Goal: Find contact information: Find contact information

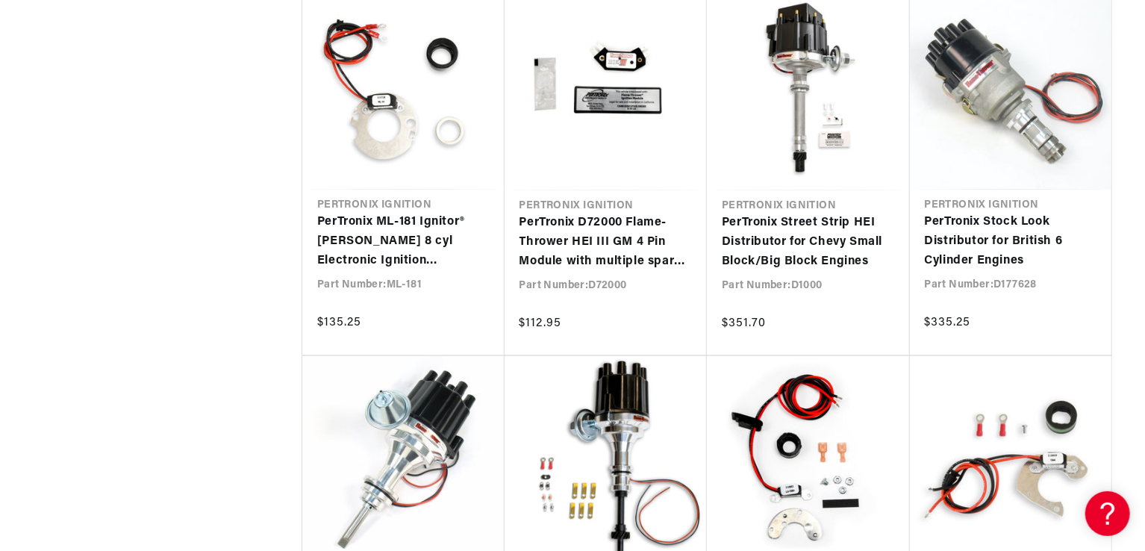
scroll to position [0, 453]
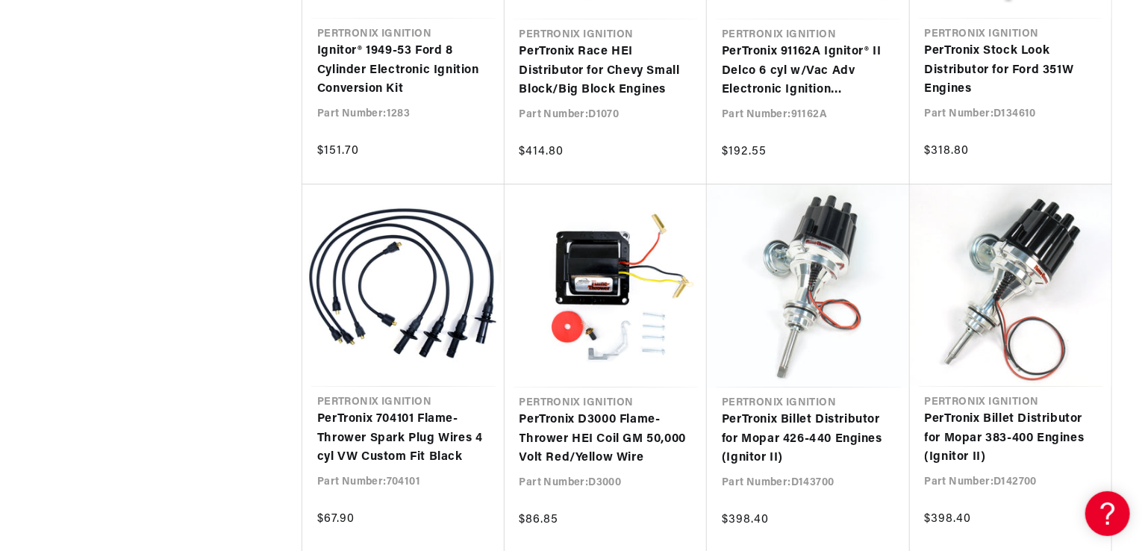
scroll to position [9763, 0]
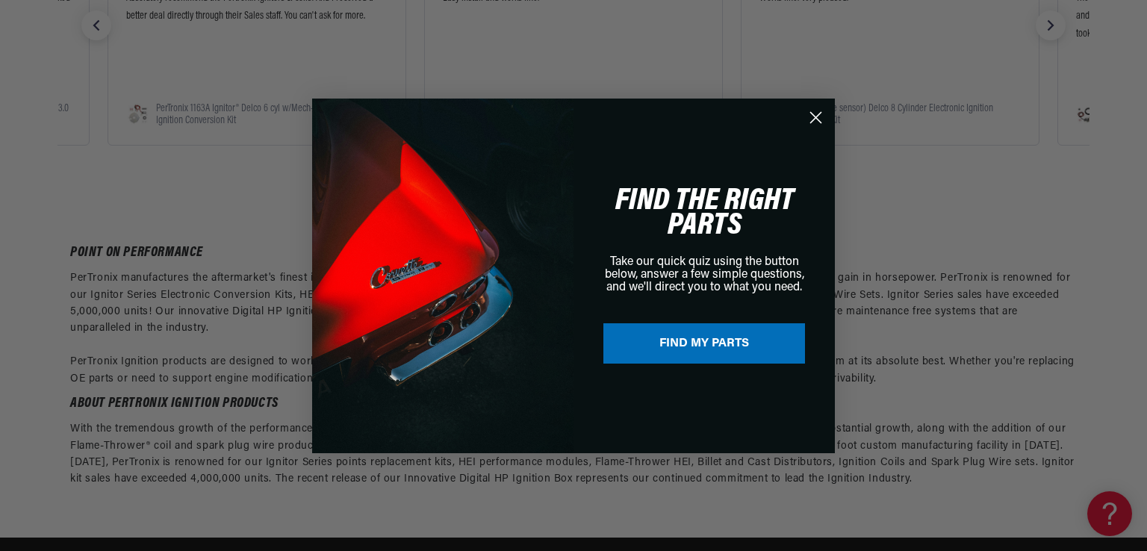
drag, startPoint x: 1146, startPoint y: 352, endPoint x: 1127, endPoint y: 538, distance: 186.9
click at [814, 119] on circle "Close dialog" at bounding box center [815, 117] width 25 height 25
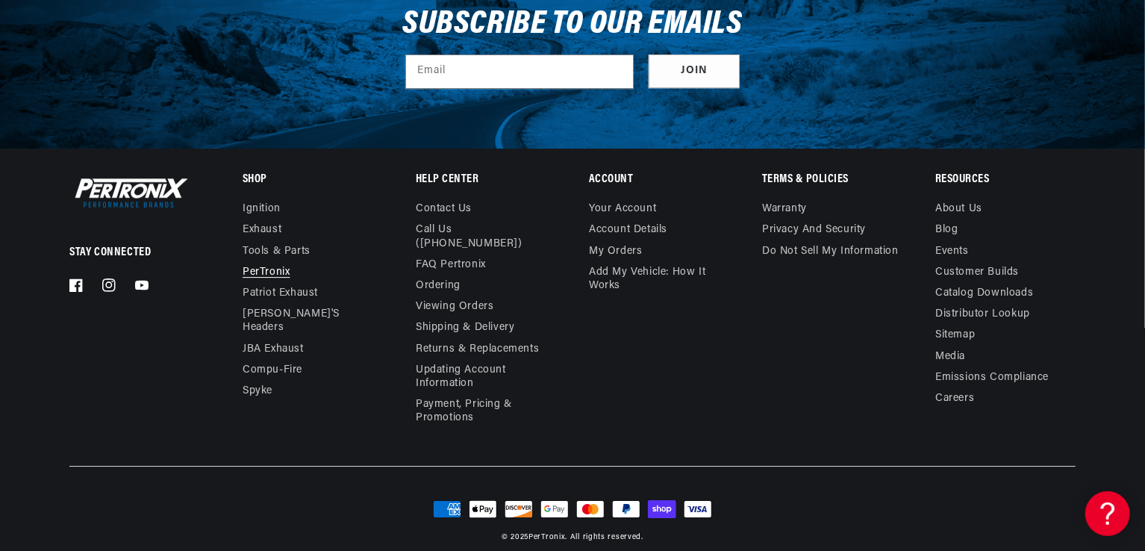
scroll to position [0, 0]
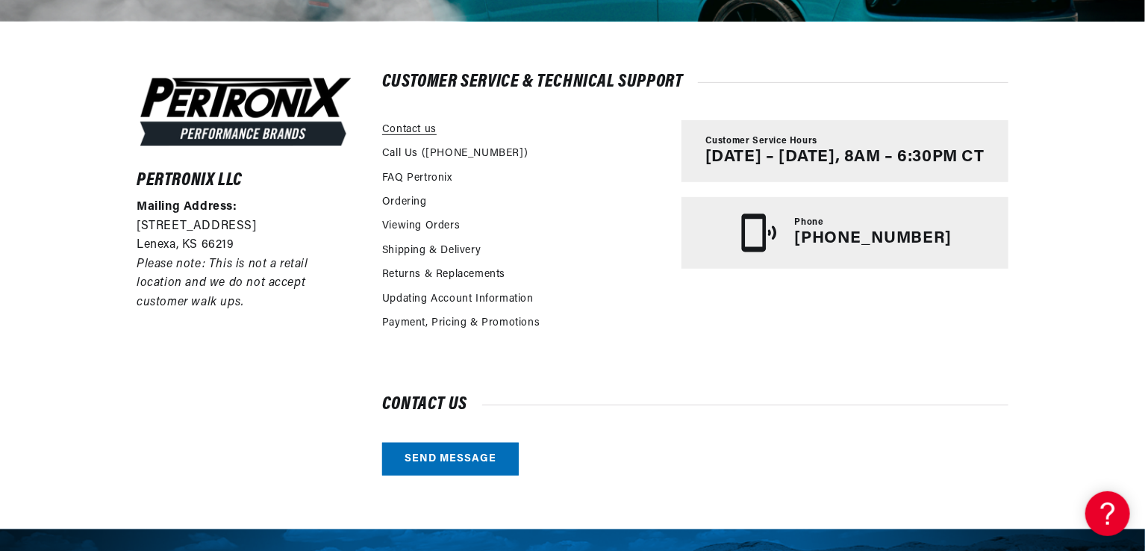
click at [416, 129] on link "Contact us" at bounding box center [409, 130] width 55 height 16
